Goal: Task Accomplishment & Management: Use online tool/utility

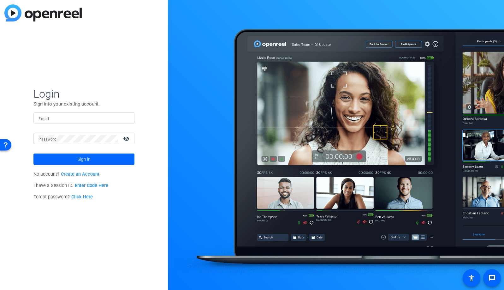
click at [53, 119] on input "Email" at bounding box center [84, 118] width 91 height 8
click at [123, 117] on img at bounding box center [124, 118] width 4 height 8
type input "[EMAIL_ADDRESS][DOMAIN_NAME]"
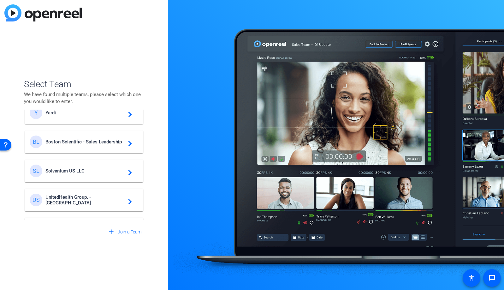
scroll to position [106, 0]
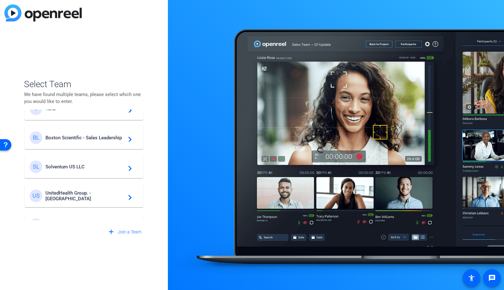
click at [91, 137] on span "Boston Scientific - Sales Leadership" at bounding box center [84, 138] width 79 height 6
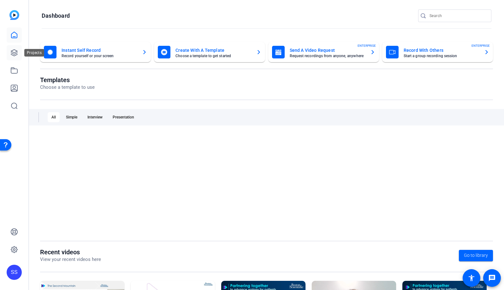
click at [11, 51] on icon at bounding box center [14, 53] width 8 height 8
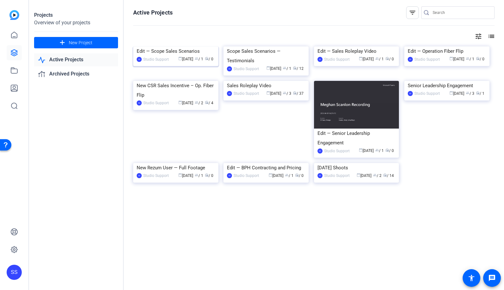
click at [161, 46] on img at bounding box center [175, 46] width 85 height 0
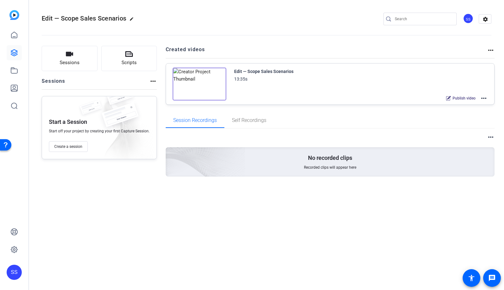
click at [483, 96] on mat-icon "more_horiz" at bounding box center [484, 98] width 8 height 8
click at [475, 105] on span "Edit in Creator" at bounding box center [461, 106] width 44 height 8
